Goal: Task Accomplishment & Management: Complete application form

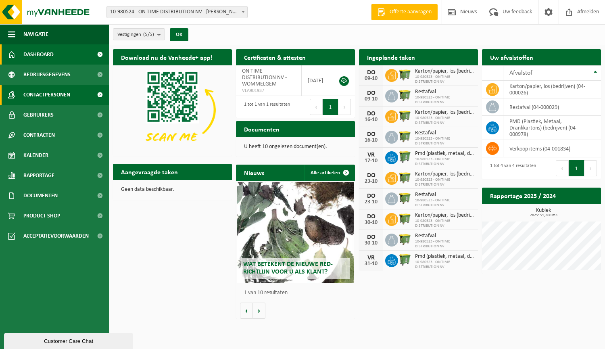
click at [67, 92] on span "Contactpersonen" at bounding box center [46, 95] width 47 height 20
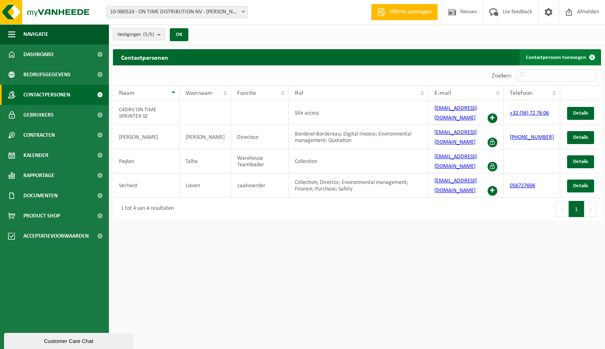
click at [576, 59] on link "Contactpersoon toevoegen" at bounding box center [559, 57] width 81 height 16
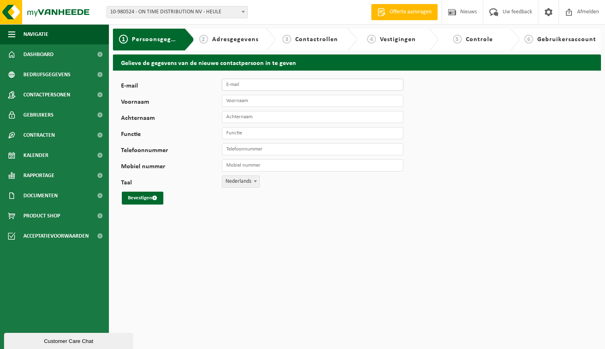
click at [250, 84] on input "E-mail" at bounding box center [312, 85] width 181 height 12
click at [242, 83] on input "de" at bounding box center [312, 85] width 181 height 12
paste input "antwerpen@ontime.b"
type input "[EMAIL_ADDRESS][DOMAIN_NAME]"
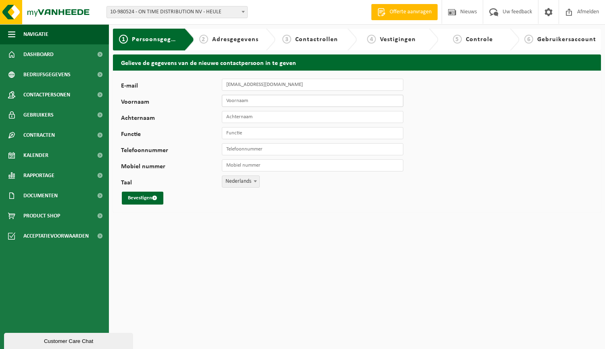
click at [229, 103] on input "Voornaam" at bounding box center [312, 101] width 181 height 12
type input "Depot"
click at [265, 117] on input "Achternaam" at bounding box center [312, 117] width 181 height 12
type input "Magazijn Wommelgem"
click at [239, 135] on input "Functie" at bounding box center [312, 133] width 181 height 12
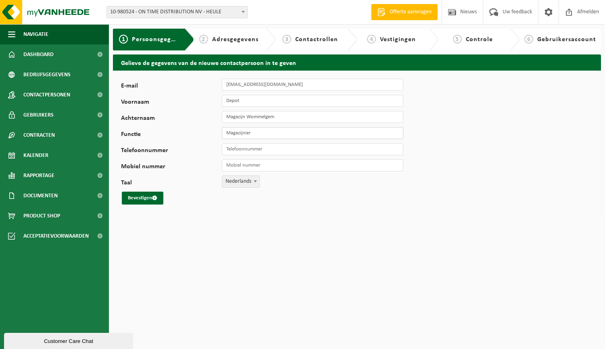
type input "Magazijnier"
click at [257, 146] on input "Telefoonnummer" at bounding box center [312, 149] width 181 height 12
type input "[PHONE_NUMBER]"
click at [266, 166] on input "Mobiel nummer" at bounding box center [312, 165] width 181 height 12
type input "[PHONE_NUMBER]"
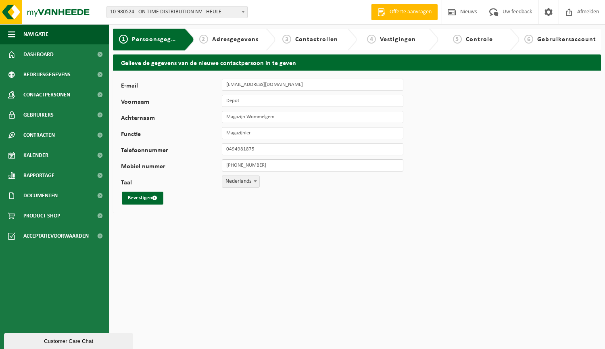
type input "[PHONE_NUMBER]"
click at [152, 198] on button "Bevestigen" at bounding box center [143, 198] width 42 height 13
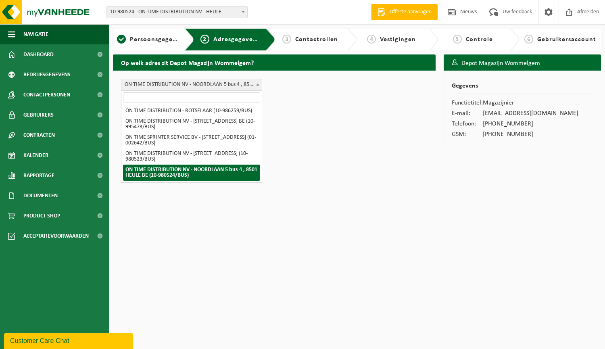
click at [256, 83] on span at bounding box center [258, 84] width 8 height 10
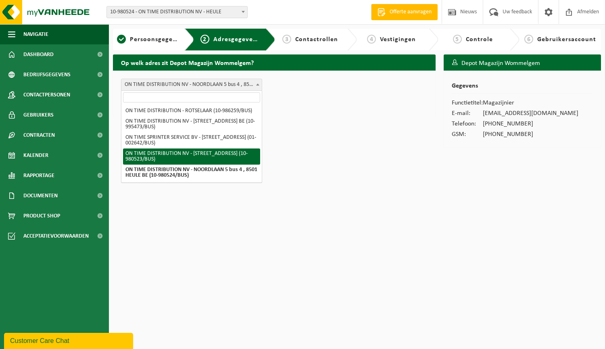
select select "616389"
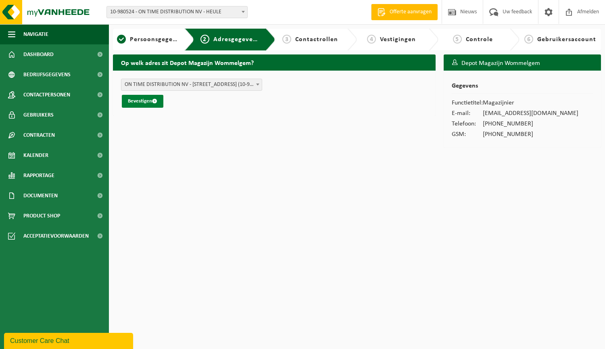
click at [148, 102] on button "Bevestigen" at bounding box center [143, 101] width 42 height 13
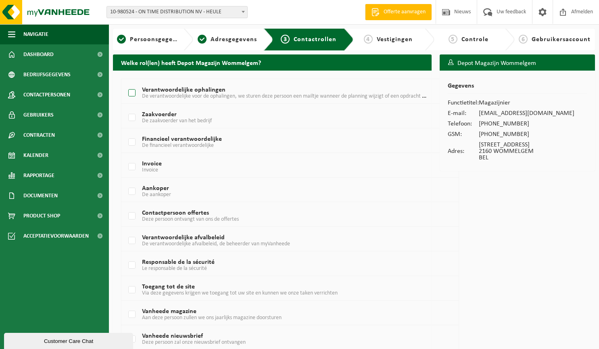
click at [133, 90] on label "Verantwoordelijke ophalingen De verantwoordelijke voor de ophalingen, we sturen…" at bounding box center [277, 93] width 300 height 12
click at [125, 83] on input "Verantwoordelijke ophalingen De verantwoordelijke voor de ophalingen, we sturen…" at bounding box center [125, 83] width 0 height 0
checkbox input "true"
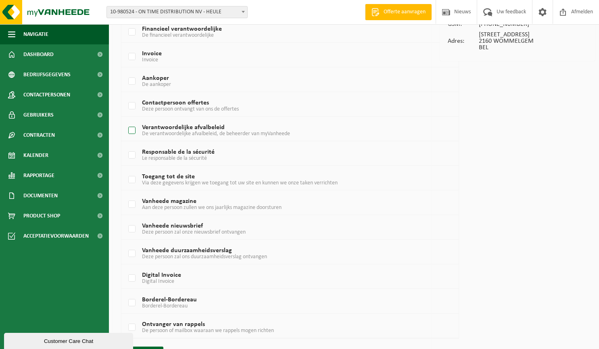
scroll to position [133, 0]
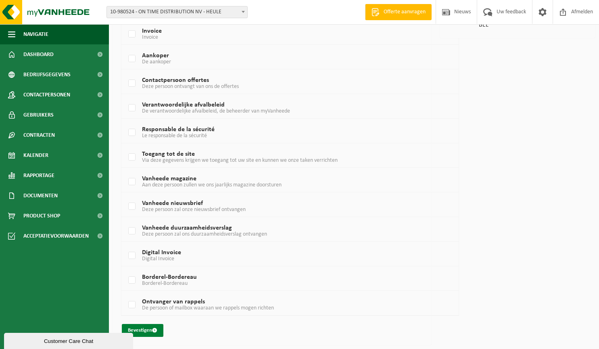
click at [146, 328] on button "Bevestigen" at bounding box center [143, 330] width 42 height 13
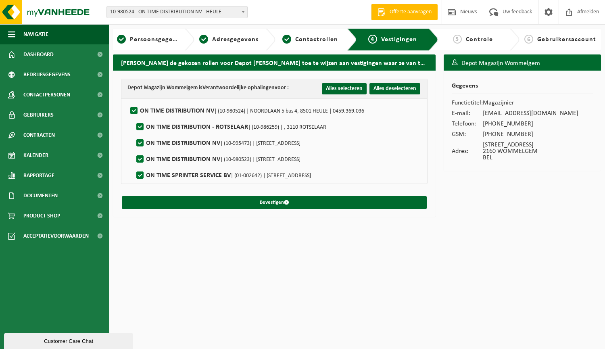
click at [138, 110] on label"] "ON TIME DISTRIBUTION NV | (10-980524) | NOORDLAAN 5 bus 4, 8501 HEULE | 0459.36…" at bounding box center [246, 111] width 235 height 12
click at [127, 101] on input "ON TIME DISTRIBUTION NV | (10-980524) | NOORDLAAN 5 bus 4, 8501 HEULE | 0459.36…" at bounding box center [127, 100] width 0 height 0
checkbox input "false"
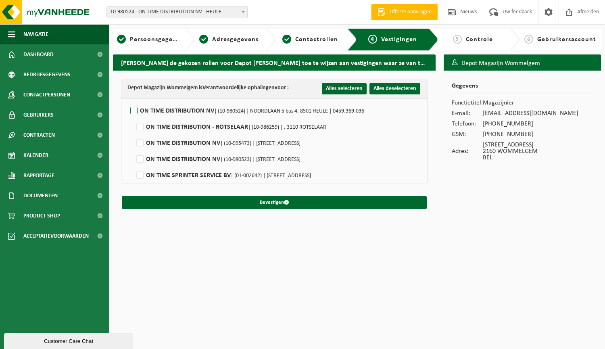
checkbox input "false"
click at [139, 161] on label"] "ON TIME DISTRIBUTION NV | (10-980523) | [STREET_ADDRESS]" at bounding box center [218, 159] width 166 height 12
click at [133, 149] on input "ON TIME DISTRIBUTION NV | (10-980523) | [STREET_ADDRESS]" at bounding box center [133, 149] width 0 height 0
checkbox input "true"
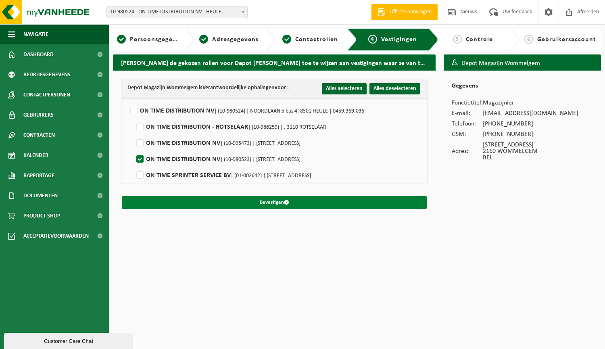
click at [232, 204] on button "Bevestigen" at bounding box center [274, 202] width 305 height 13
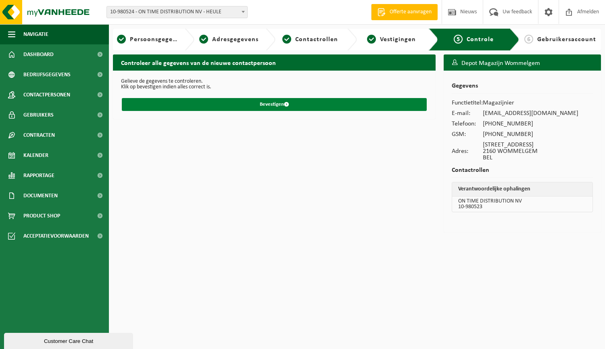
click at [263, 102] on button "Bevestigen" at bounding box center [274, 104] width 305 height 13
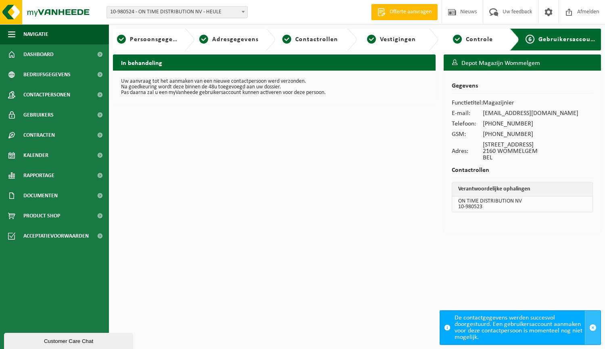
click at [593, 326] on span "button" at bounding box center [592, 327] width 7 height 7
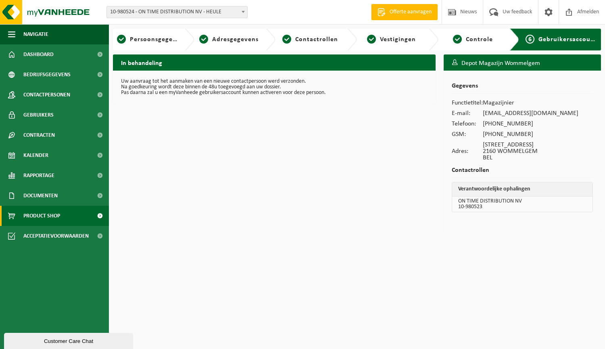
click at [57, 213] on span "Product Shop" at bounding box center [41, 216] width 37 height 20
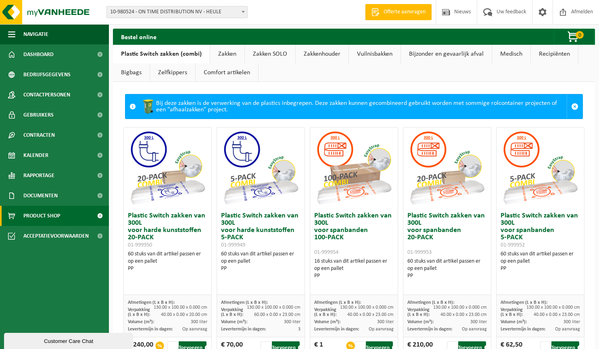
click at [378, 54] on link "Vuilnisbakken" at bounding box center [375, 54] width 52 height 19
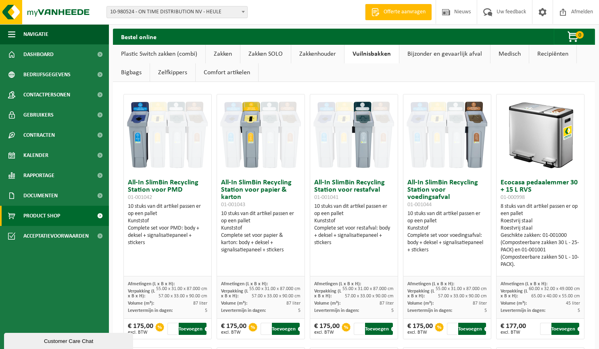
click at [217, 73] on link "Comfort artikelen" at bounding box center [227, 72] width 63 height 19
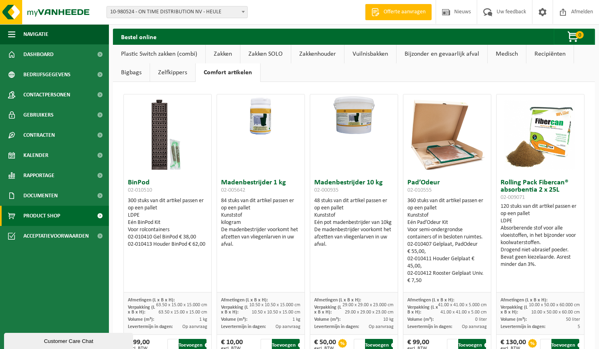
click at [171, 71] on link "Zelfkippers" at bounding box center [172, 72] width 45 height 19
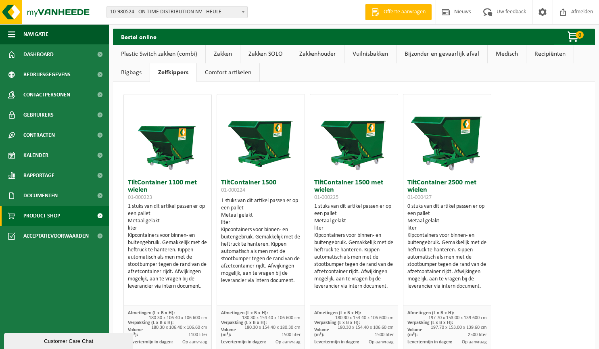
click at [139, 71] on link "Bigbags" at bounding box center [131, 72] width 37 height 19
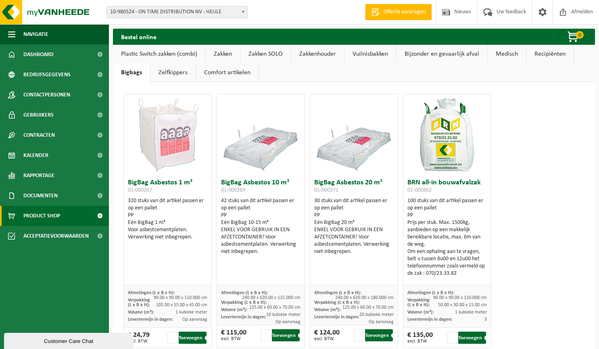
click at [328, 53] on link "Zakkenhouder" at bounding box center [317, 54] width 53 height 19
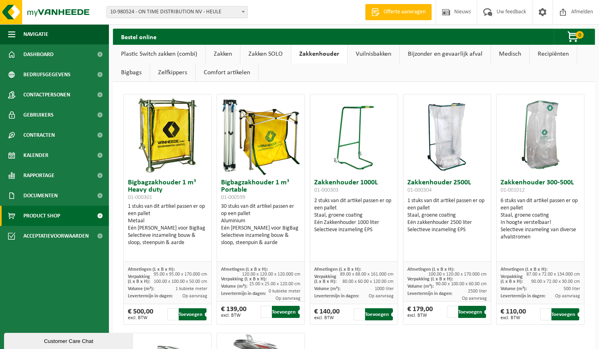
click at [272, 51] on link "Zakken SOLO" at bounding box center [265, 54] width 50 height 19
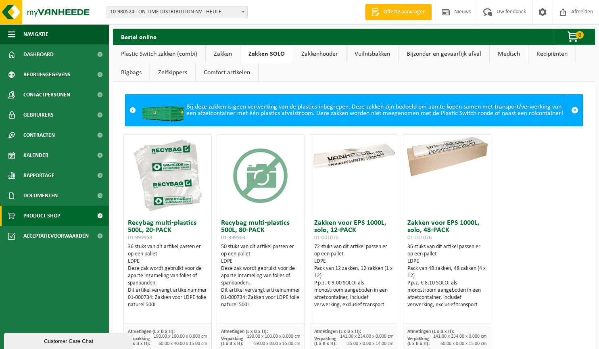
click at [230, 52] on link "Zakken" at bounding box center [223, 54] width 34 height 19
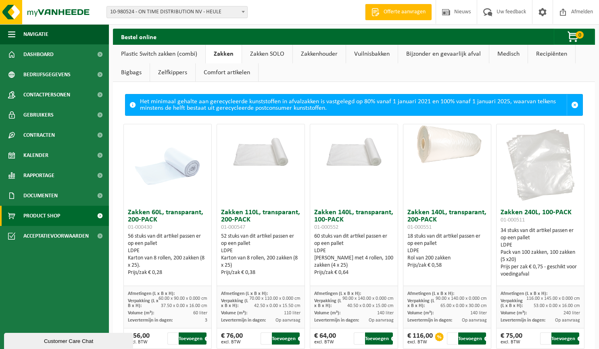
click at [169, 53] on link "Plastic Switch zakken (combi)" at bounding box center [159, 54] width 92 height 19
